Goal: Information Seeking & Learning: Learn about a topic

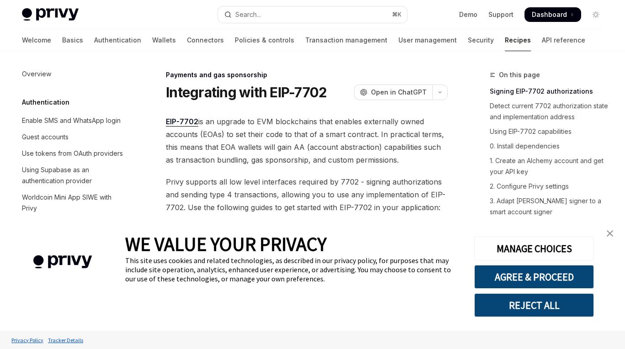
scroll to position [817, 0]
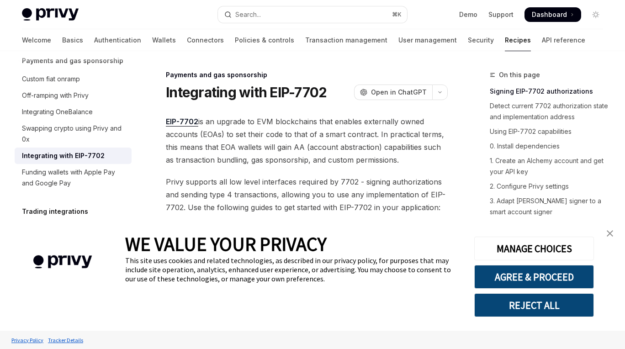
click at [609, 233] on img "close banner" at bounding box center [610, 233] width 6 height 6
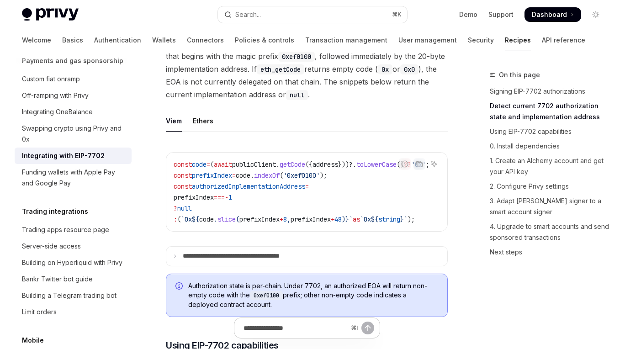
scroll to position [584, 0]
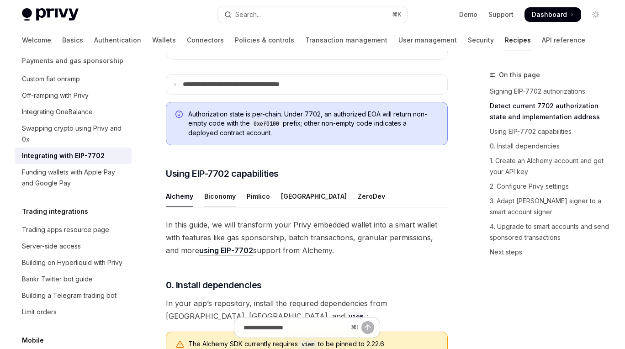
click at [218, 207] on div "Biconomy" at bounding box center [220, 195] width 32 height 21
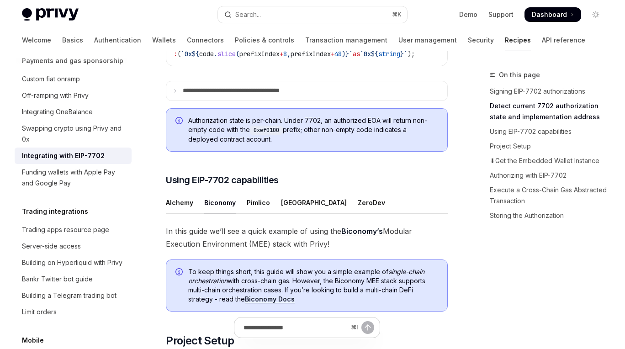
scroll to position [577, 0]
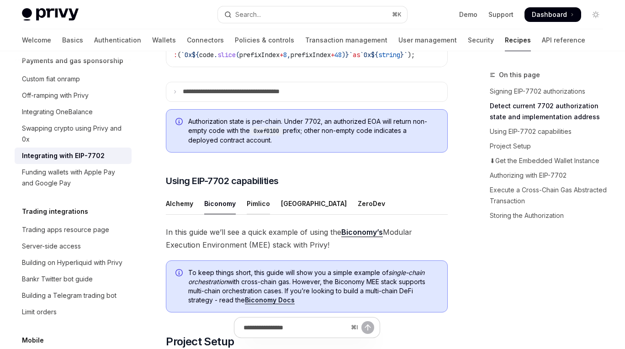
click at [257, 214] on div "Pimlico" at bounding box center [258, 203] width 23 height 21
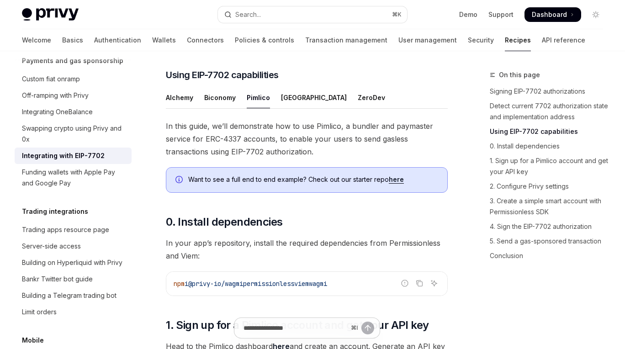
scroll to position [673, 0]
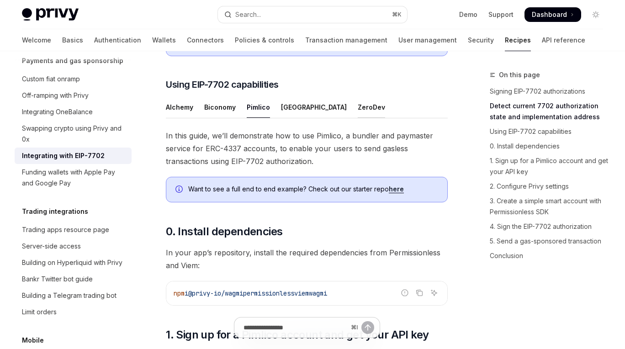
click at [358, 118] on div "ZeroDev" at bounding box center [371, 106] width 27 height 21
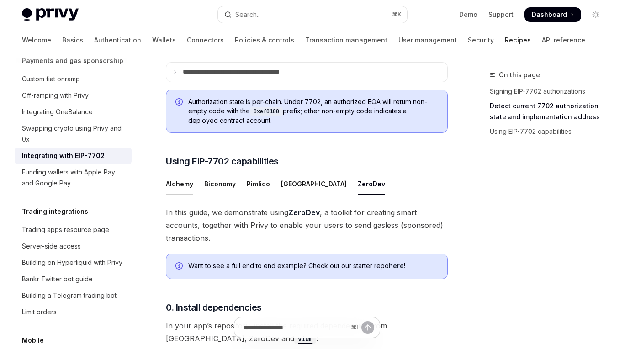
scroll to position [473, 0]
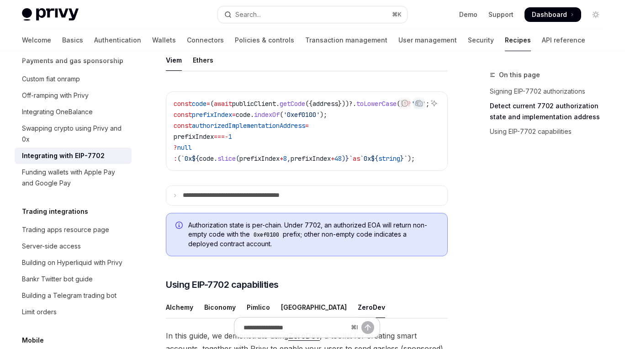
click at [184, 321] on div "⌘ I" at bounding box center [307, 332] width 282 height 34
click at [184, 324] on div "⌘ I" at bounding box center [307, 332] width 282 height 34
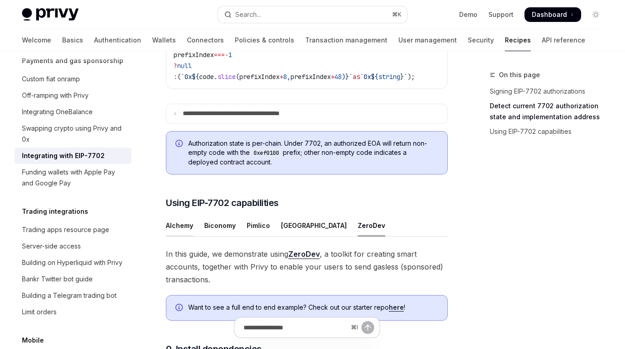
click at [180, 236] on div "Alchemy" at bounding box center [179, 225] width 27 height 21
type textarea "*"
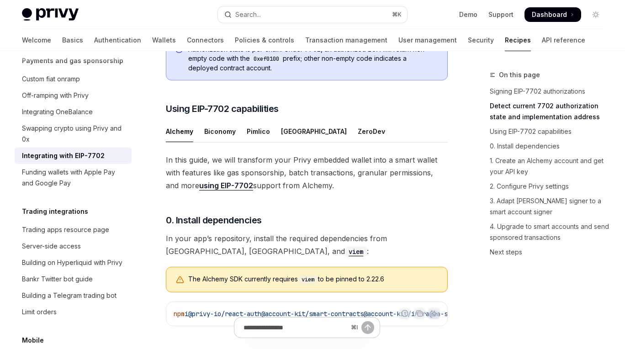
scroll to position [688, 0]
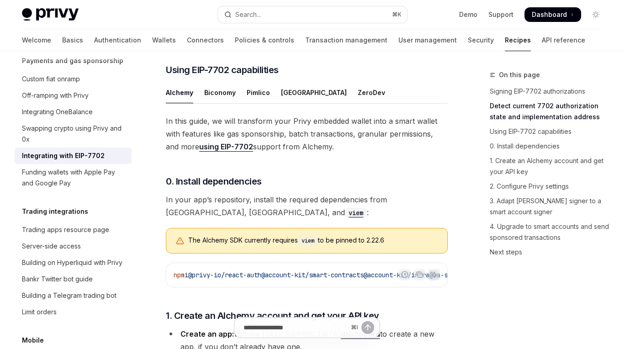
click at [212, 152] on link "using EIP-7702" at bounding box center [226, 147] width 54 height 10
